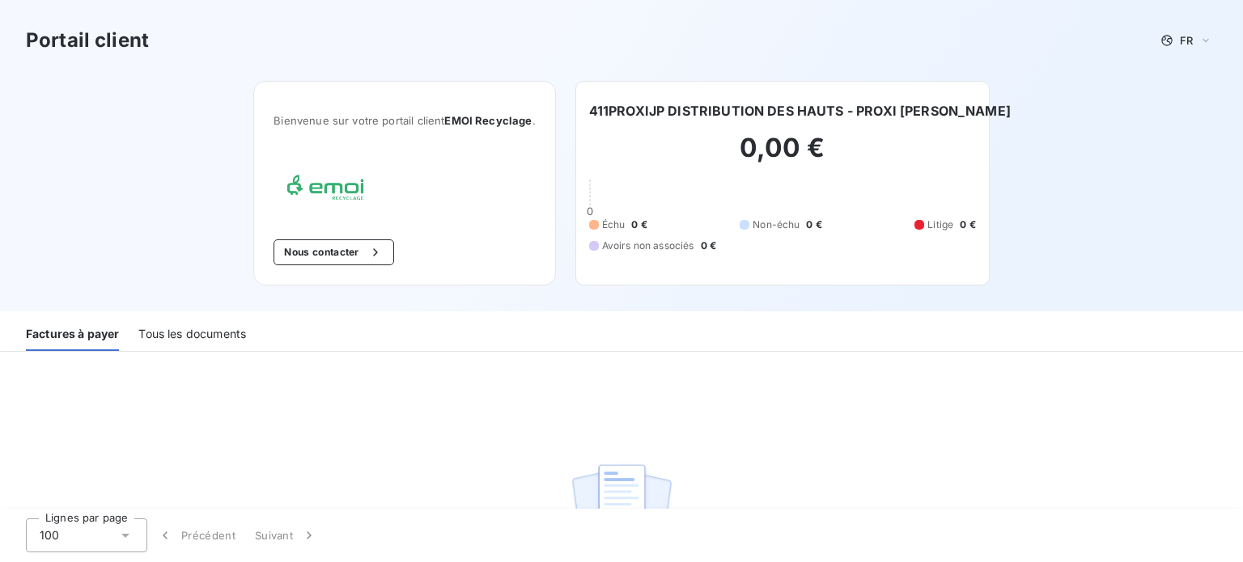
click at [184, 329] on div "Tous les documents" at bounding box center [192, 334] width 108 height 34
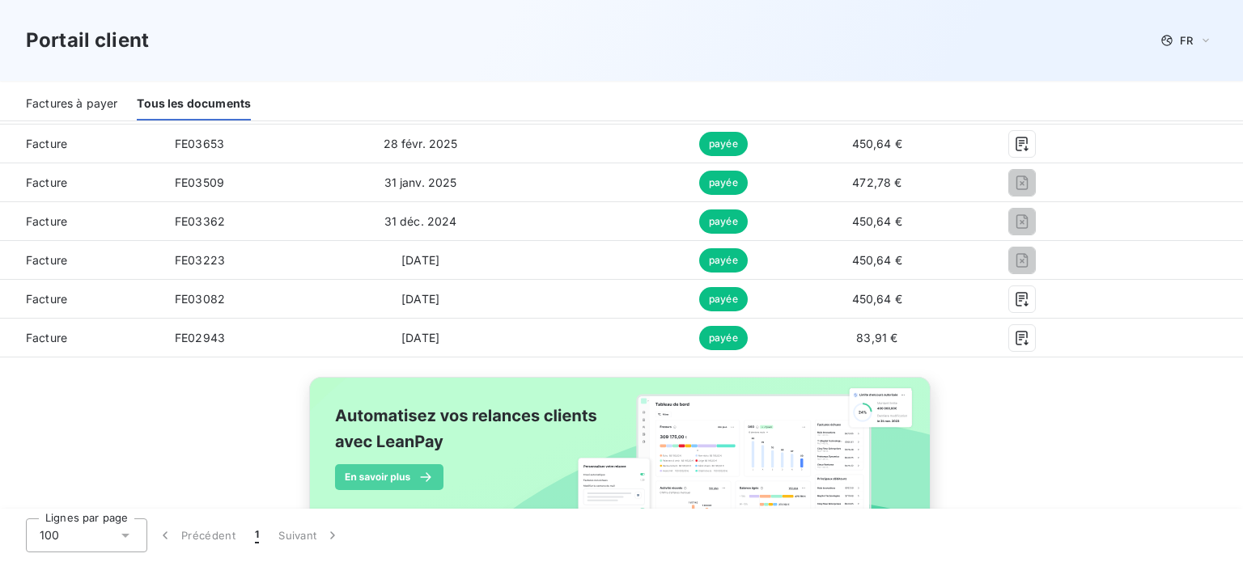
scroll to position [554, 0]
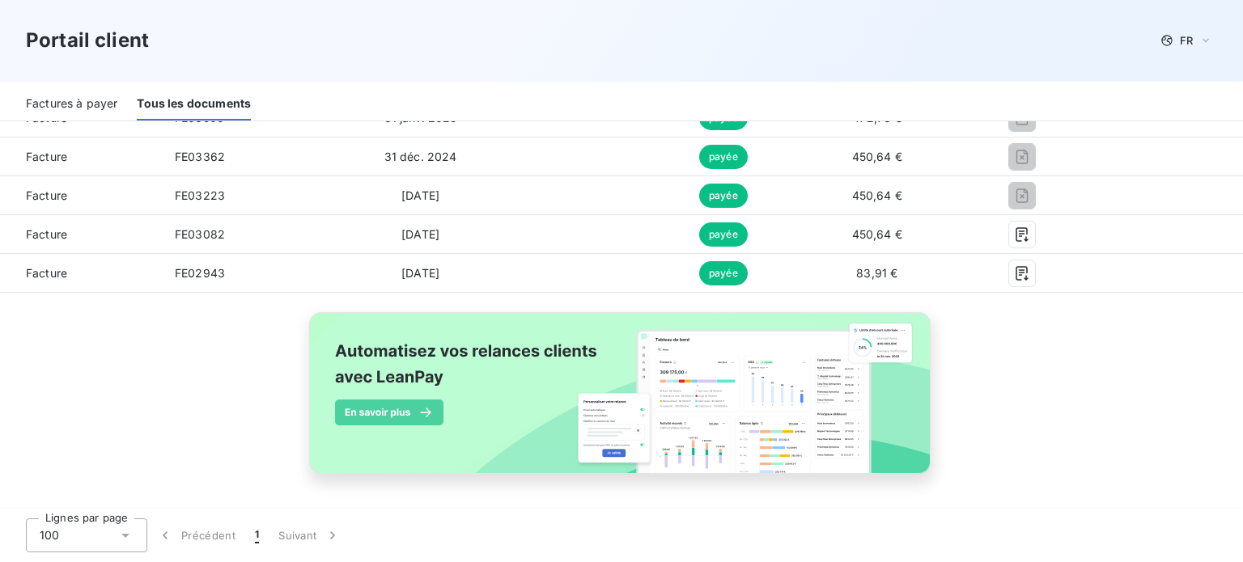
click at [129, 528] on icon at bounding box center [125, 536] width 16 height 16
click at [145, 502] on li "100" at bounding box center [86, 500] width 121 height 29
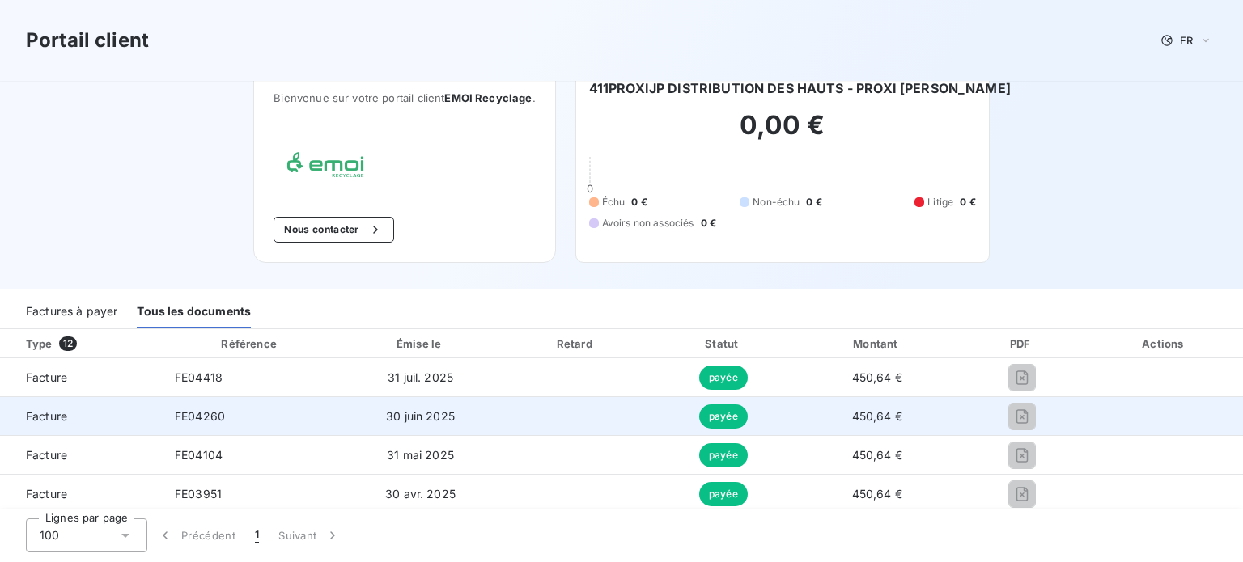
scroll to position [0, 0]
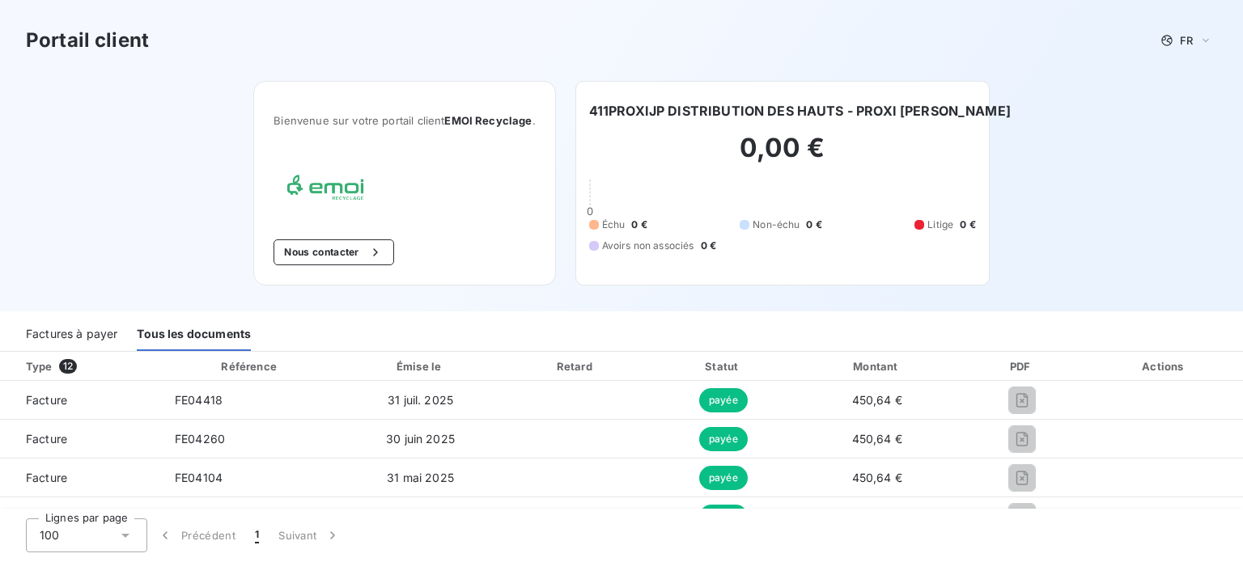
click at [106, 334] on div "Factures à payer" at bounding box center [71, 334] width 91 height 34
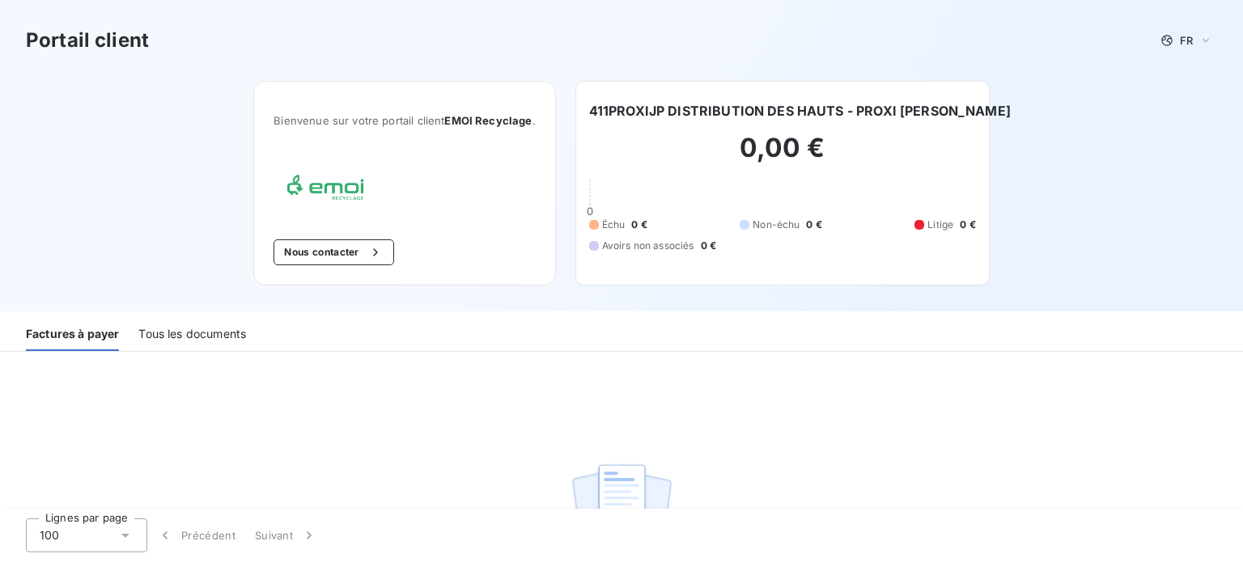
click at [229, 333] on div "Tous les documents" at bounding box center [192, 334] width 108 height 34
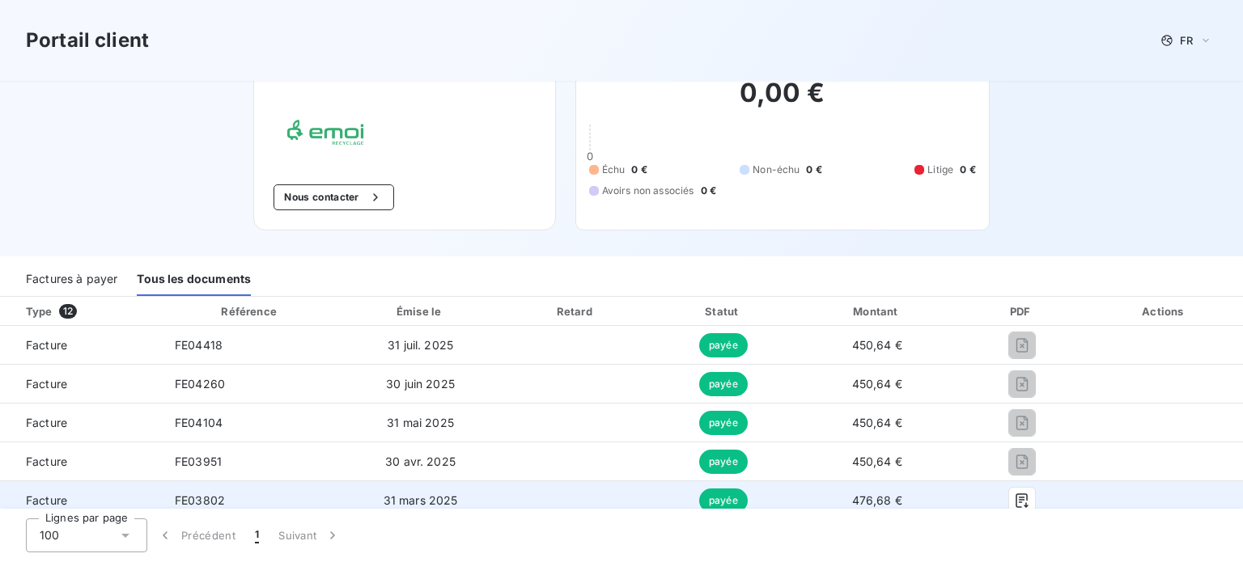
scroll to position [162, 0]
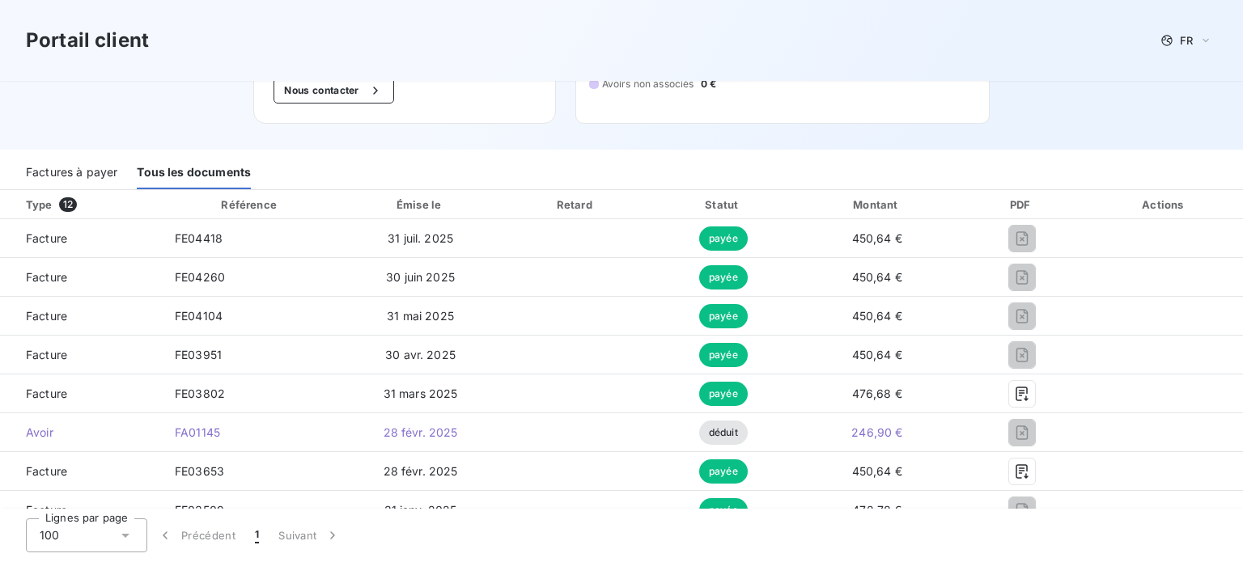
click at [256, 538] on span "1" at bounding box center [257, 536] width 4 height 16
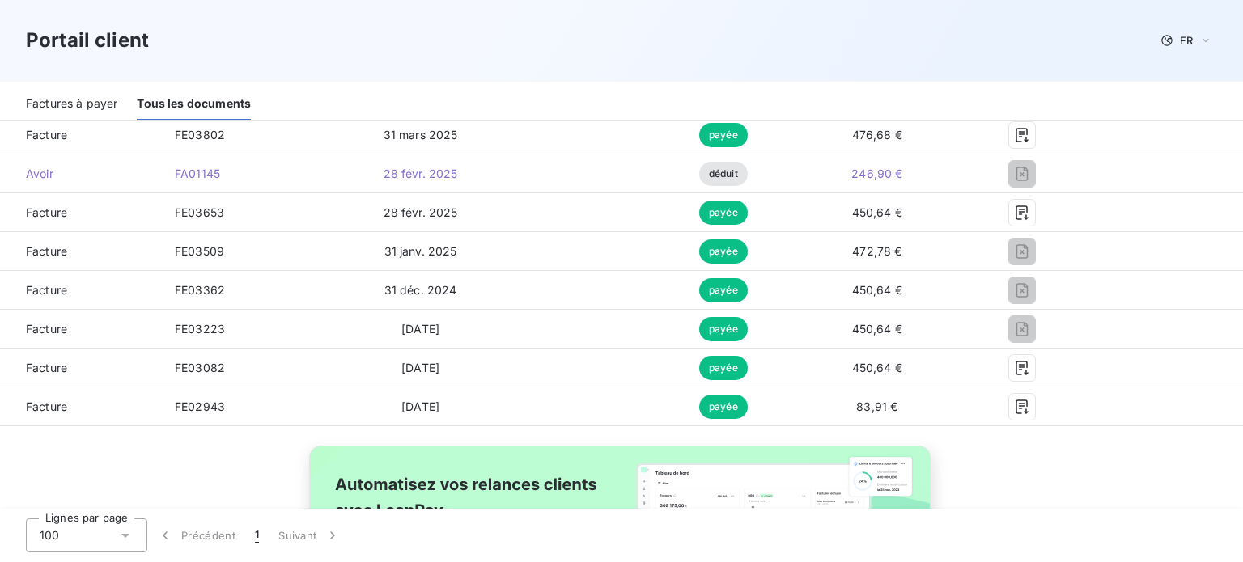
scroll to position [554, 0]
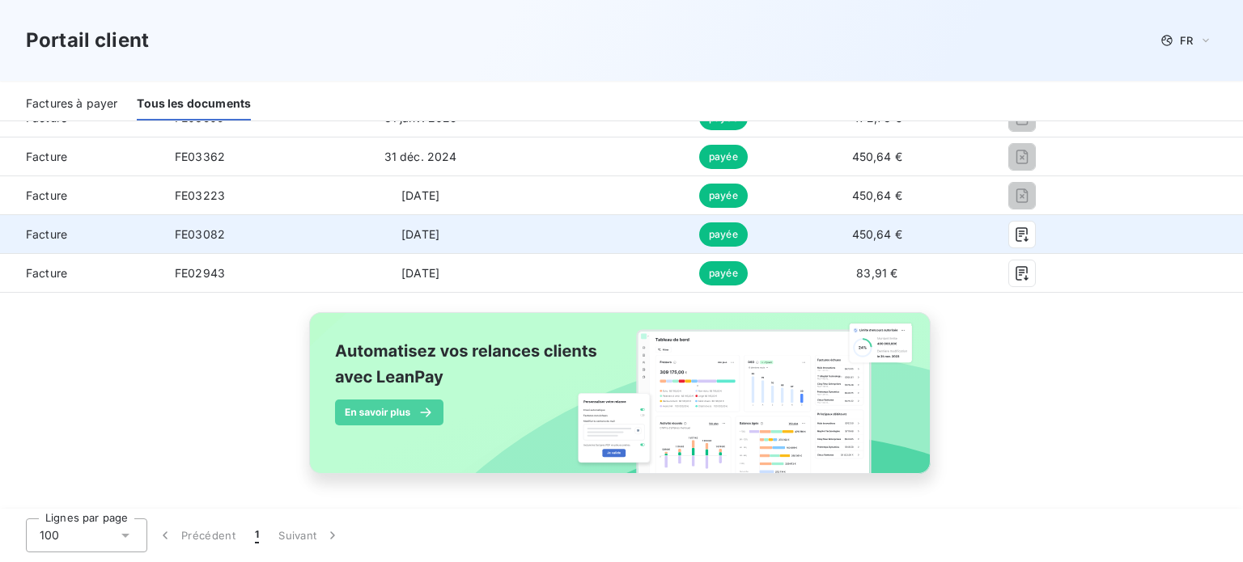
click at [608, 227] on td at bounding box center [576, 234] width 149 height 39
click at [1015, 234] on icon "button" at bounding box center [1022, 235] width 16 height 16
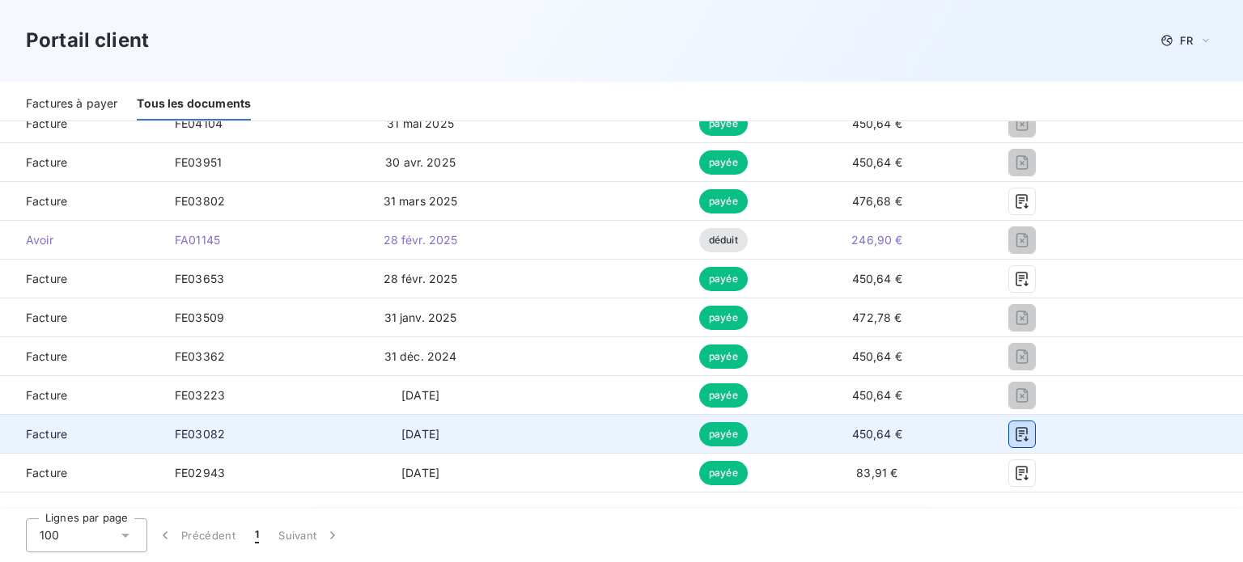
scroll to position [392, 0]
